Goal: Transaction & Acquisition: Purchase product/service

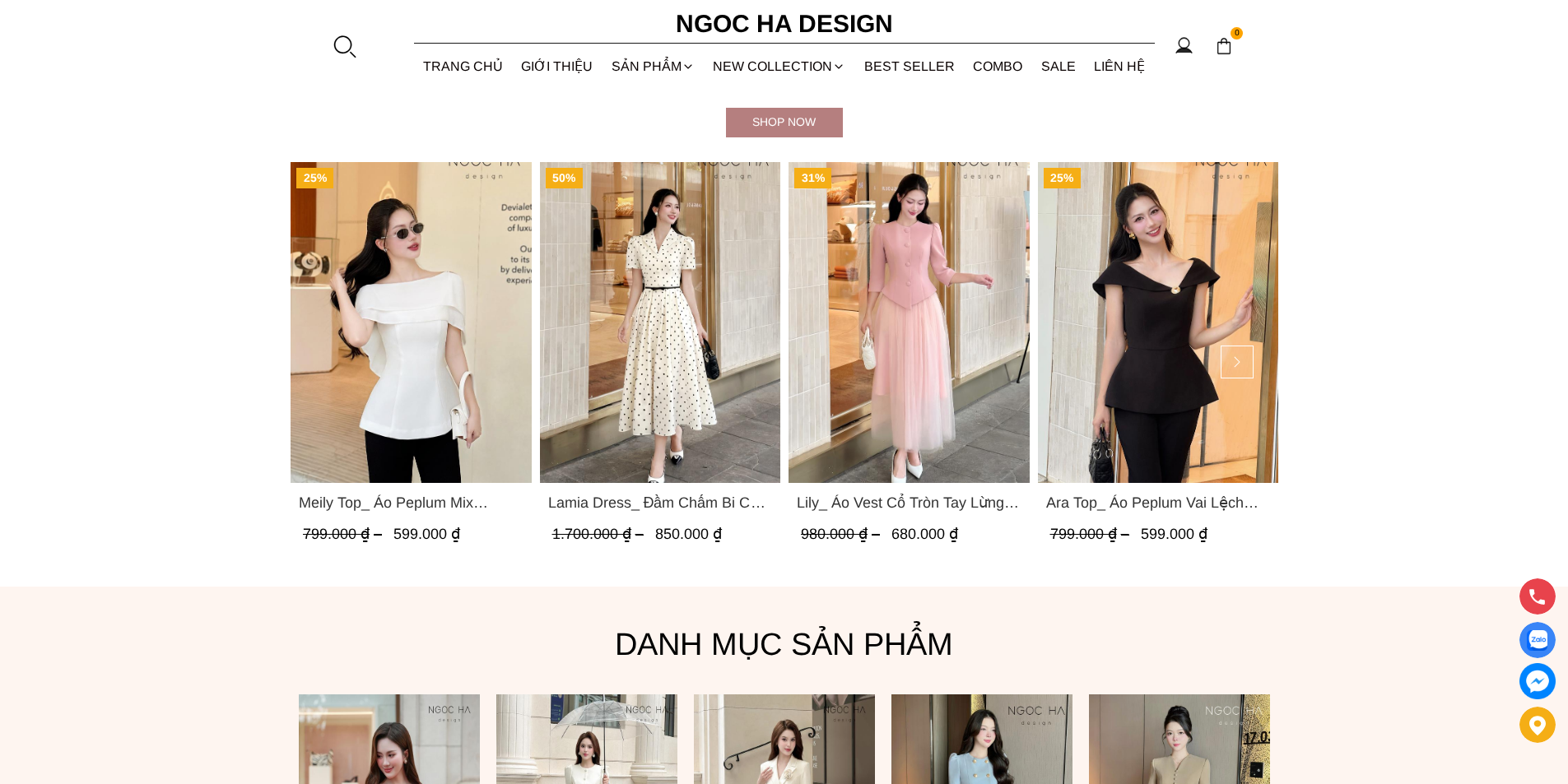
scroll to position [905, 0]
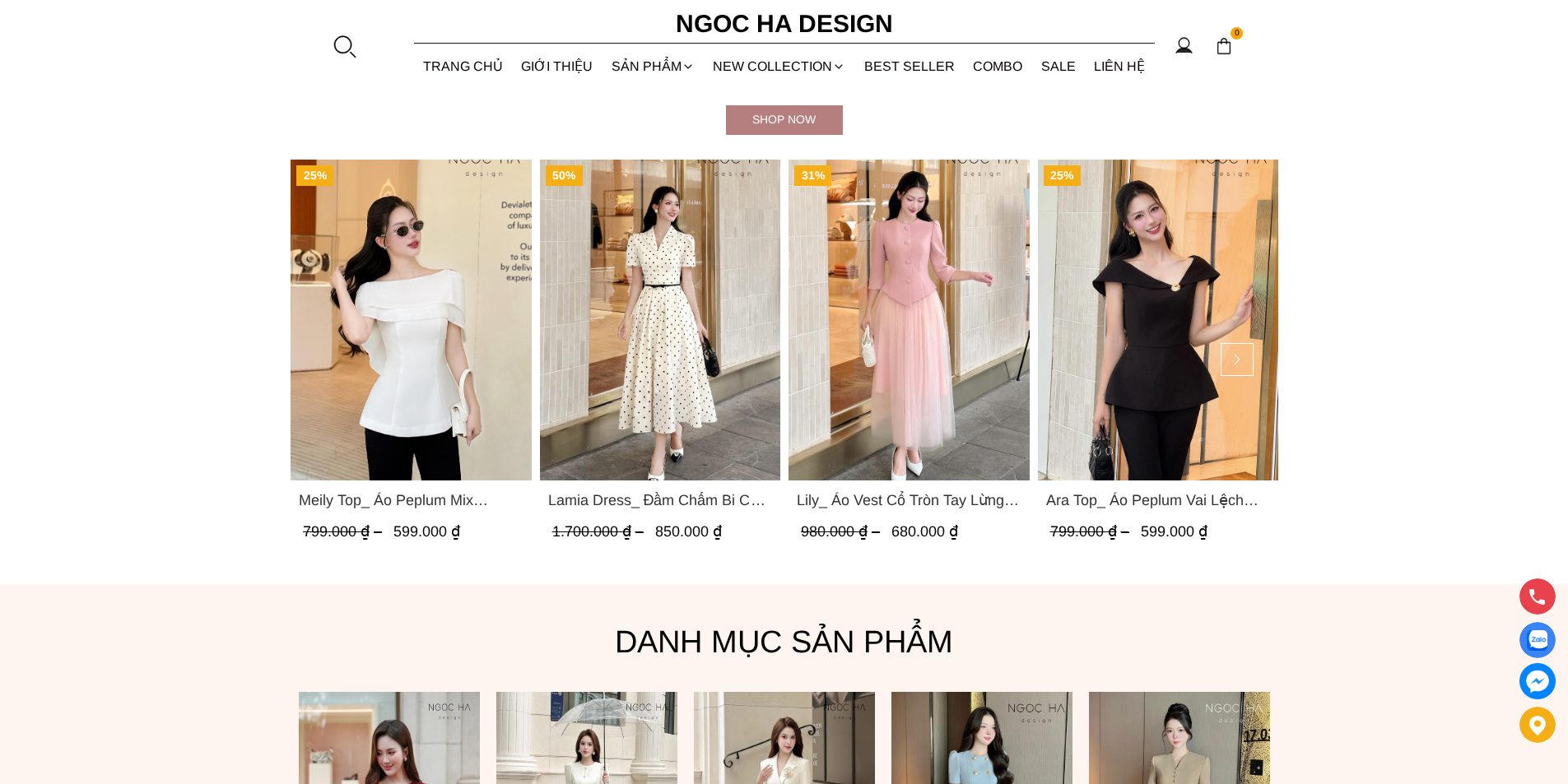
click at [939, 305] on img "Product image - Lily_ Áo Vest Cổ Tròn Tay Lừng Mix Chân Váy Lưới Màu Hồng A1082…" at bounding box center [908, 319] width 241 height 321
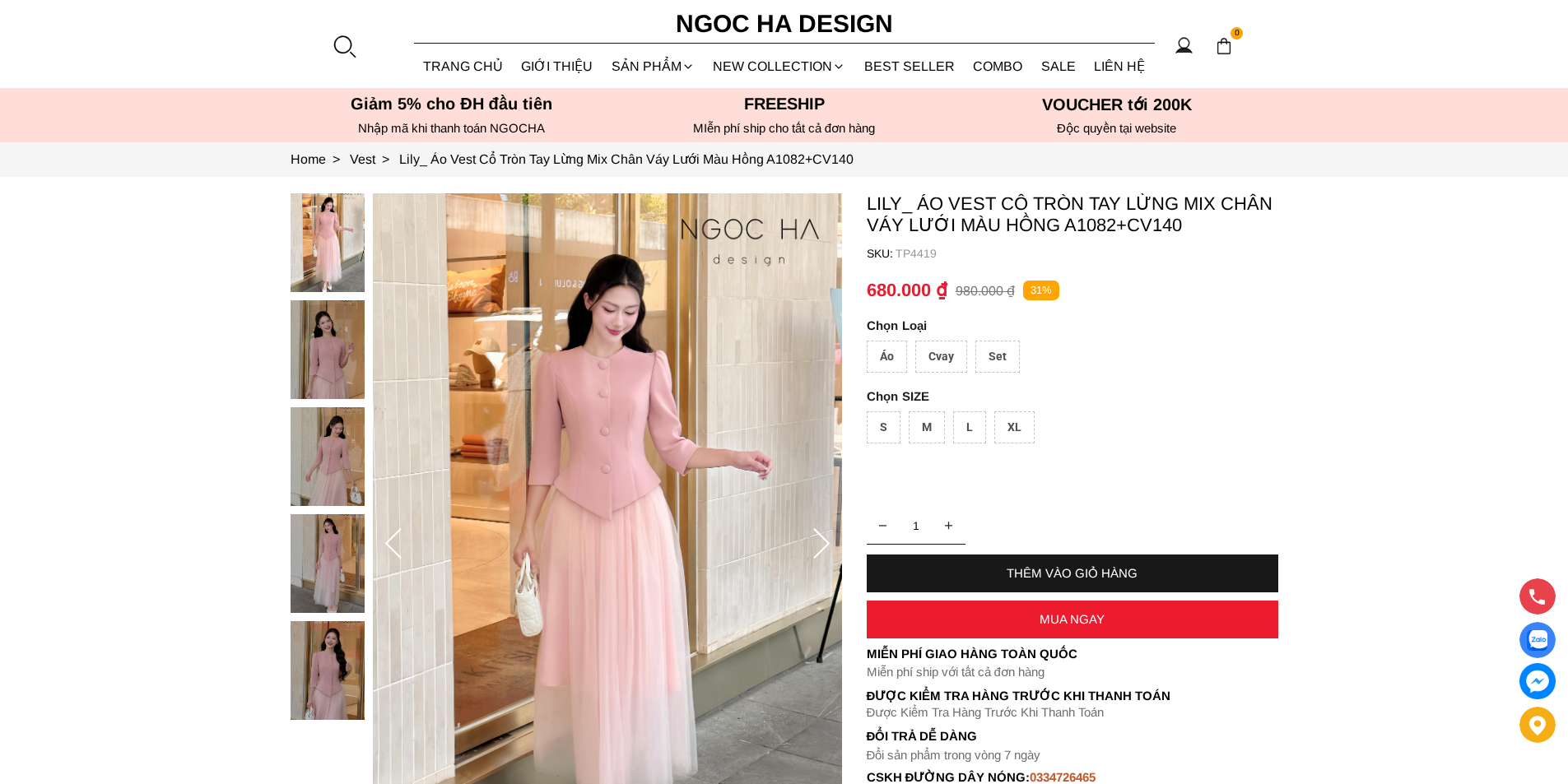
click at [1004, 420] on div "XL" at bounding box center [1014, 427] width 40 height 32
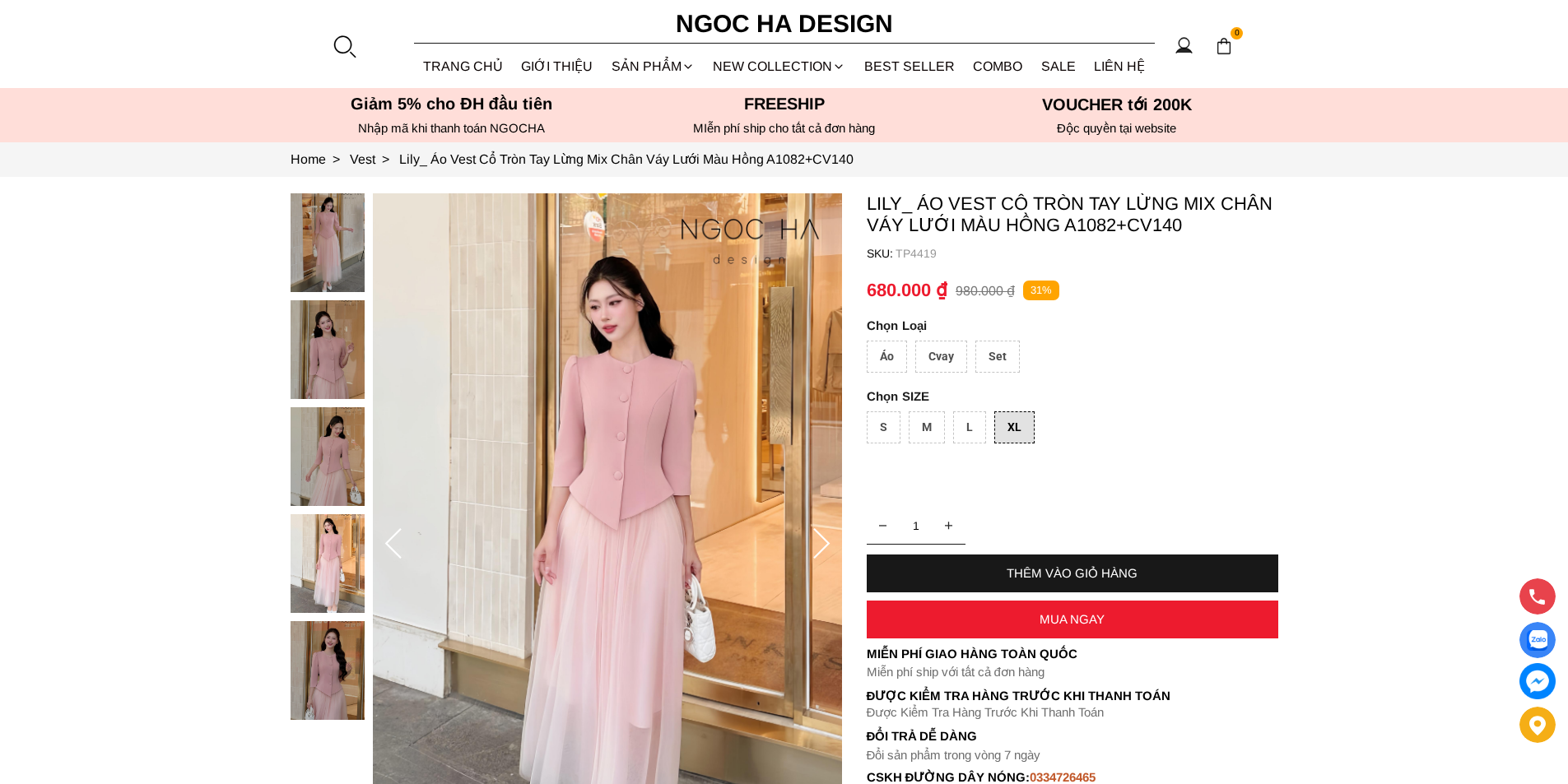
click at [997, 424] on div "XL" at bounding box center [1014, 427] width 40 height 32
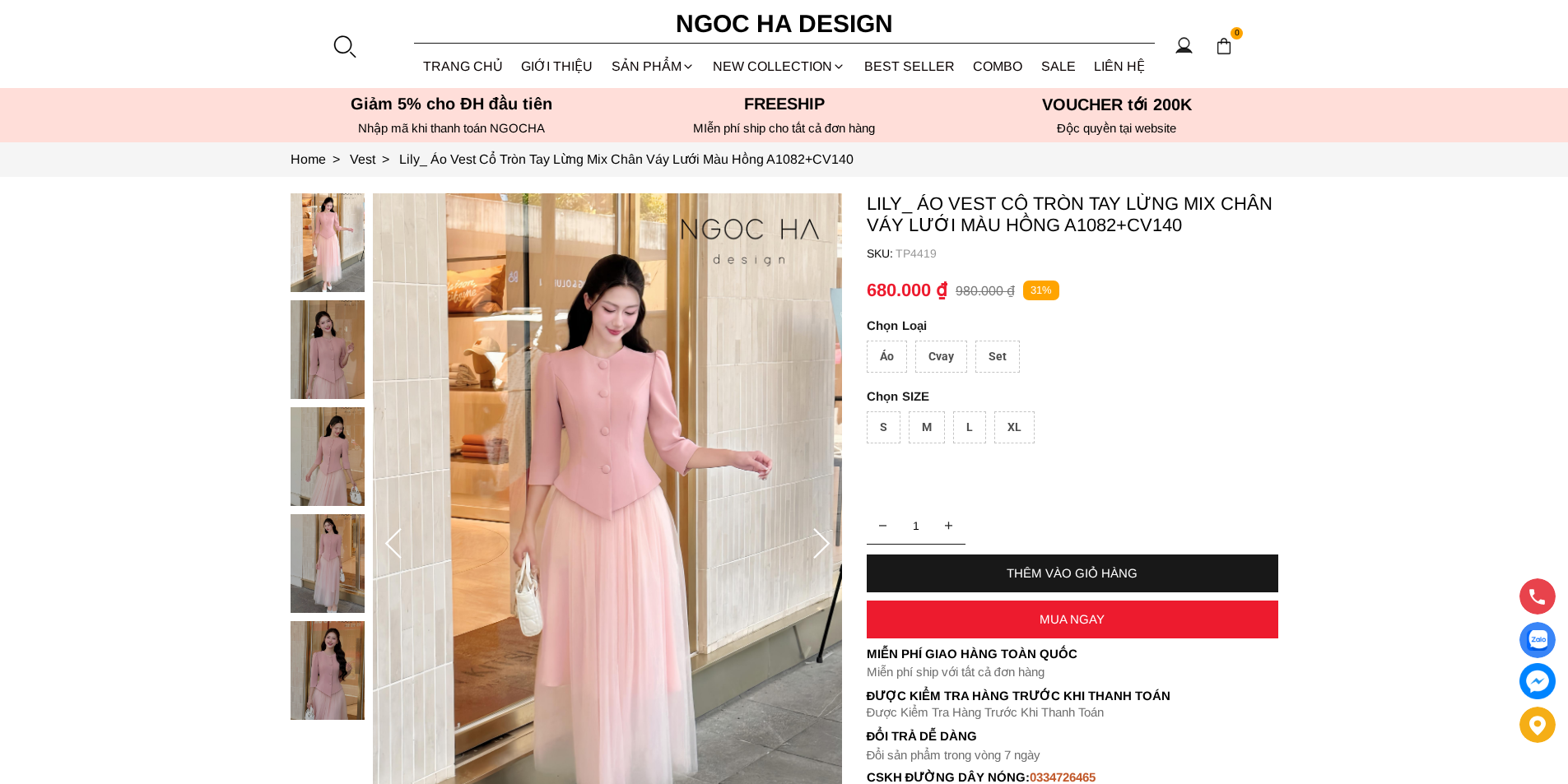
click at [997, 424] on div "XL" at bounding box center [1014, 427] width 40 height 32
